Goal: Check status: Check status

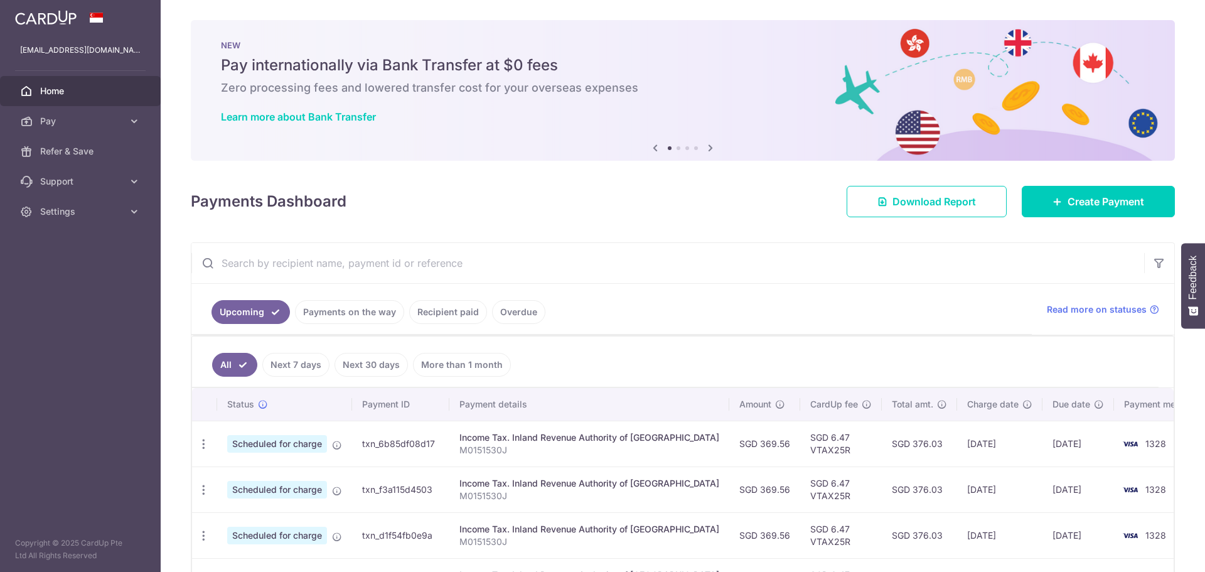
scroll to position [185, 0]
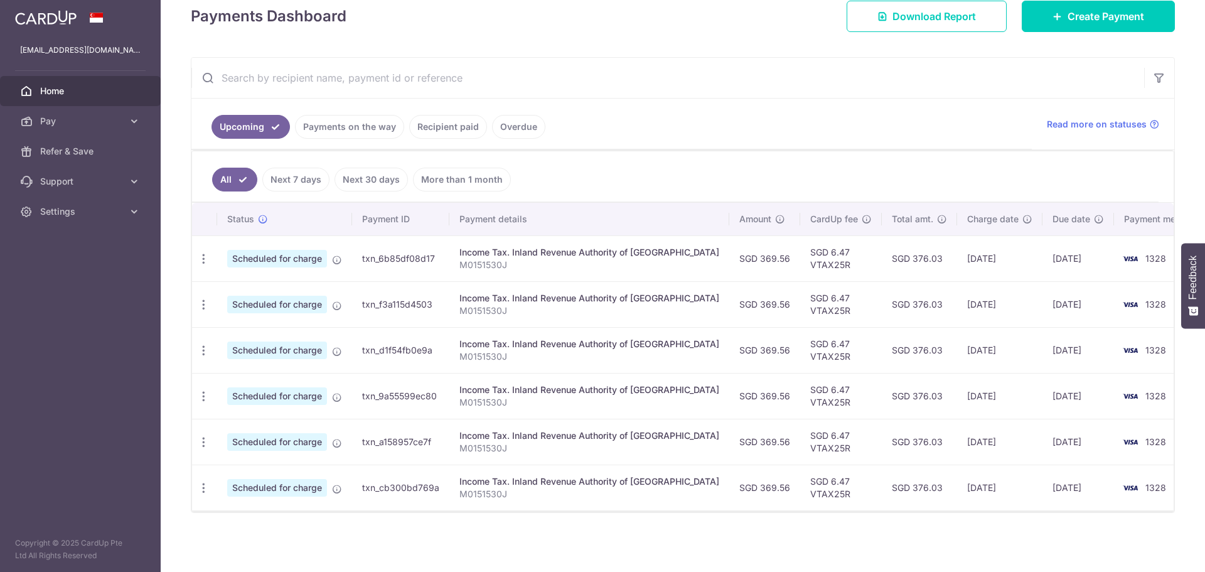
click at [337, 131] on link "Payments on the way" at bounding box center [349, 127] width 109 height 24
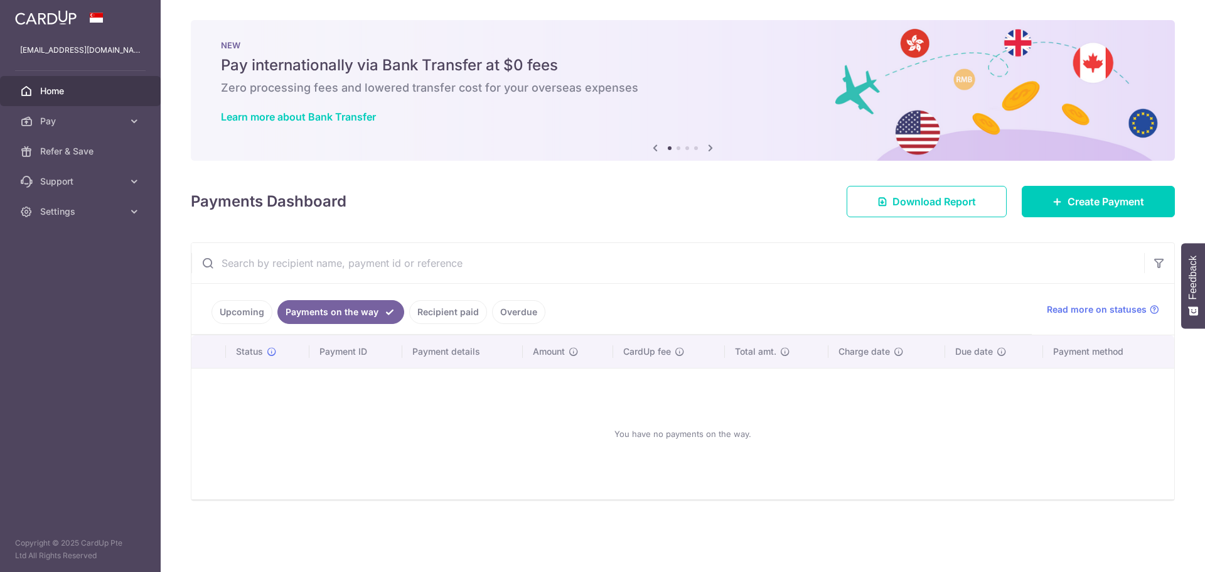
scroll to position [0, 0]
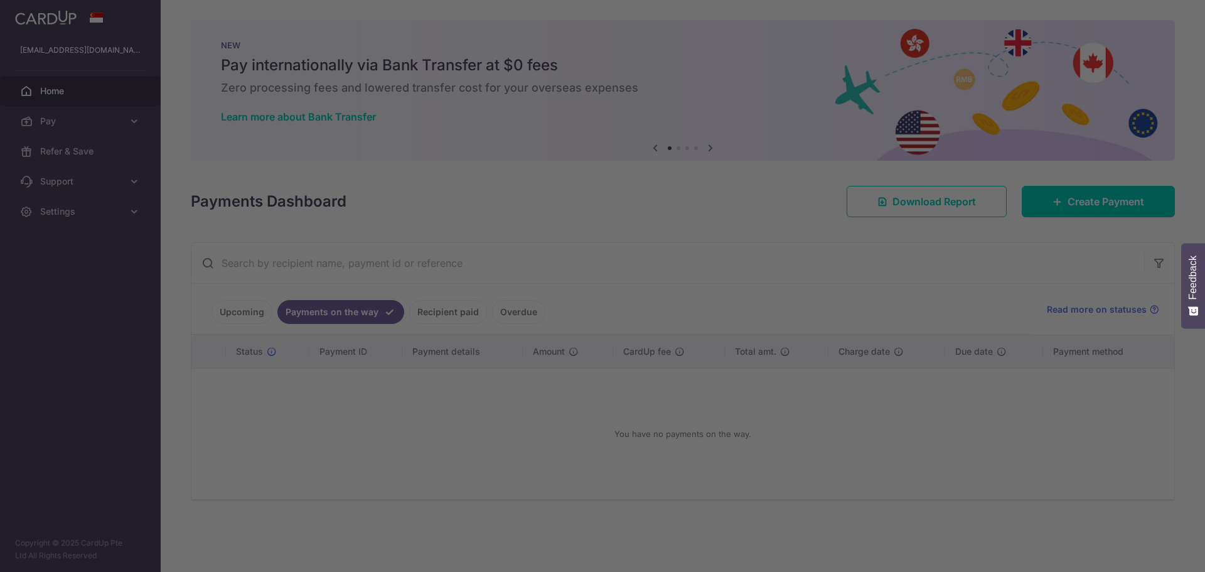
click at [439, 316] on div at bounding box center [608, 288] width 1217 height 577
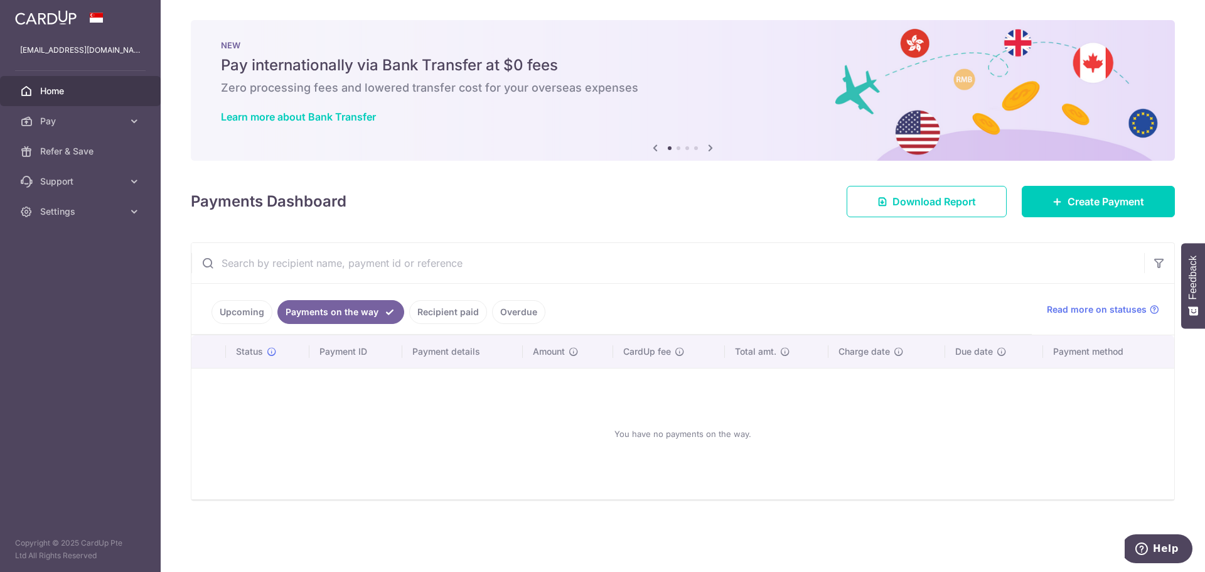
click at [445, 309] on link "Recipient paid" at bounding box center [448, 312] width 78 height 24
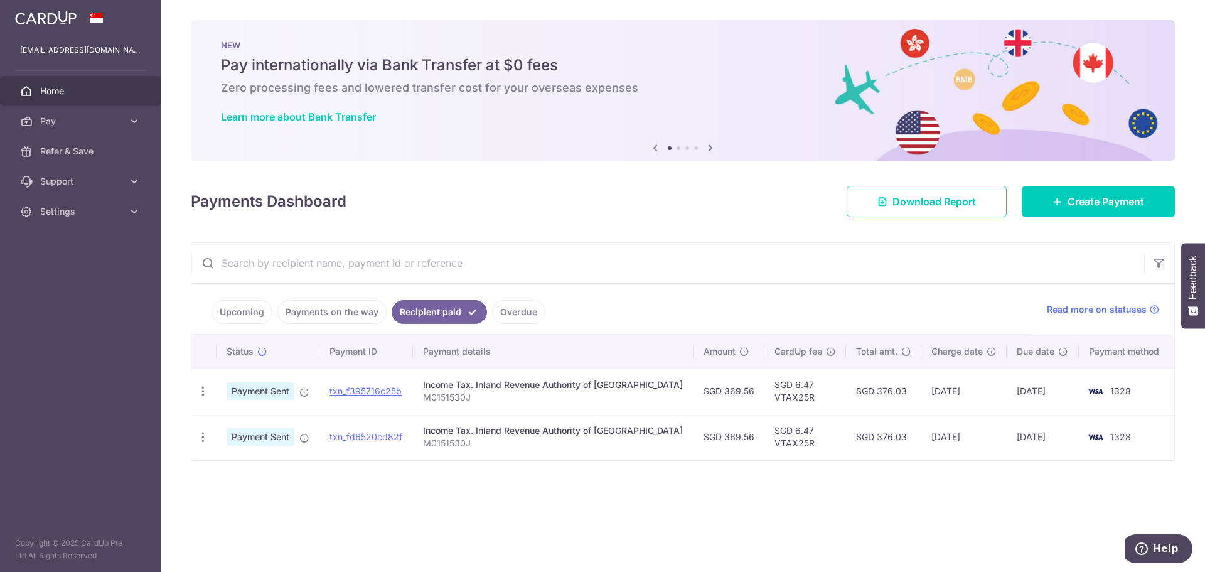
click at [254, 308] on link "Upcoming" at bounding box center [242, 312] width 61 height 24
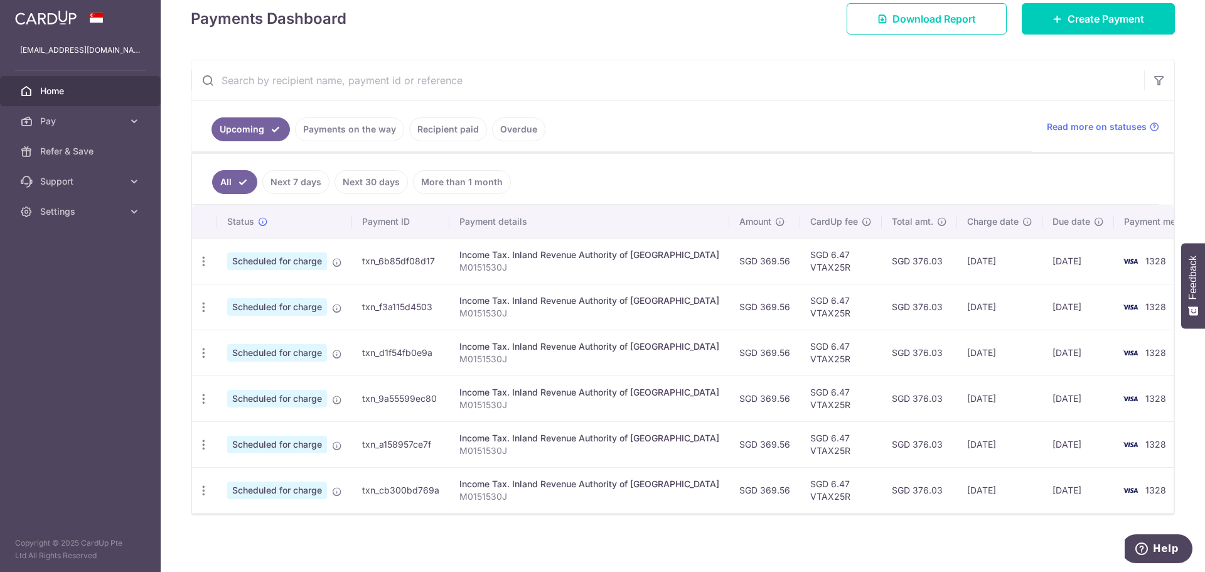
scroll to position [185, 0]
